Goal: Information Seeking & Learning: Learn about a topic

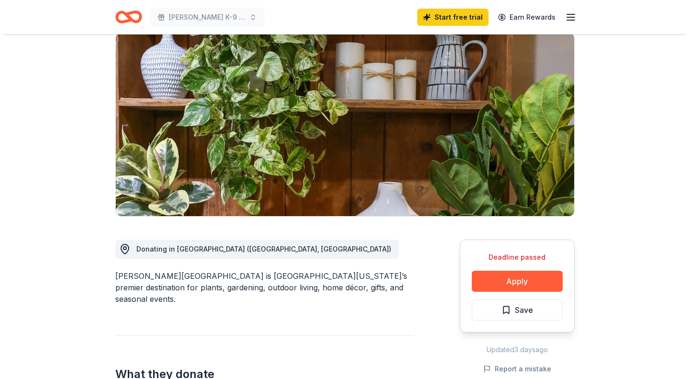
scroll to position [117, 0]
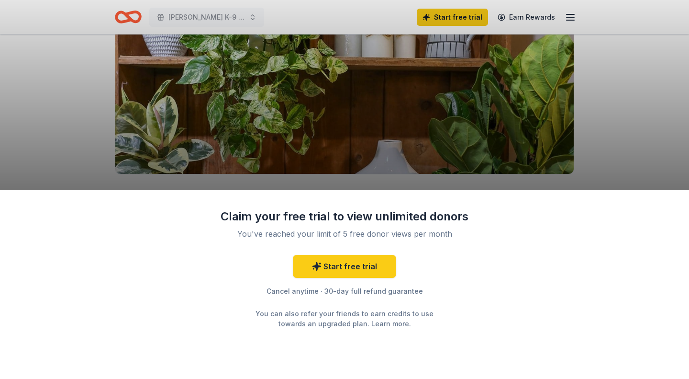
click at [645, 160] on div "Claim your free trial to view unlimited donors You've reached your limit of 5 f…" at bounding box center [344, 189] width 689 height 379
